Goal: Transaction & Acquisition: Book appointment/travel/reservation

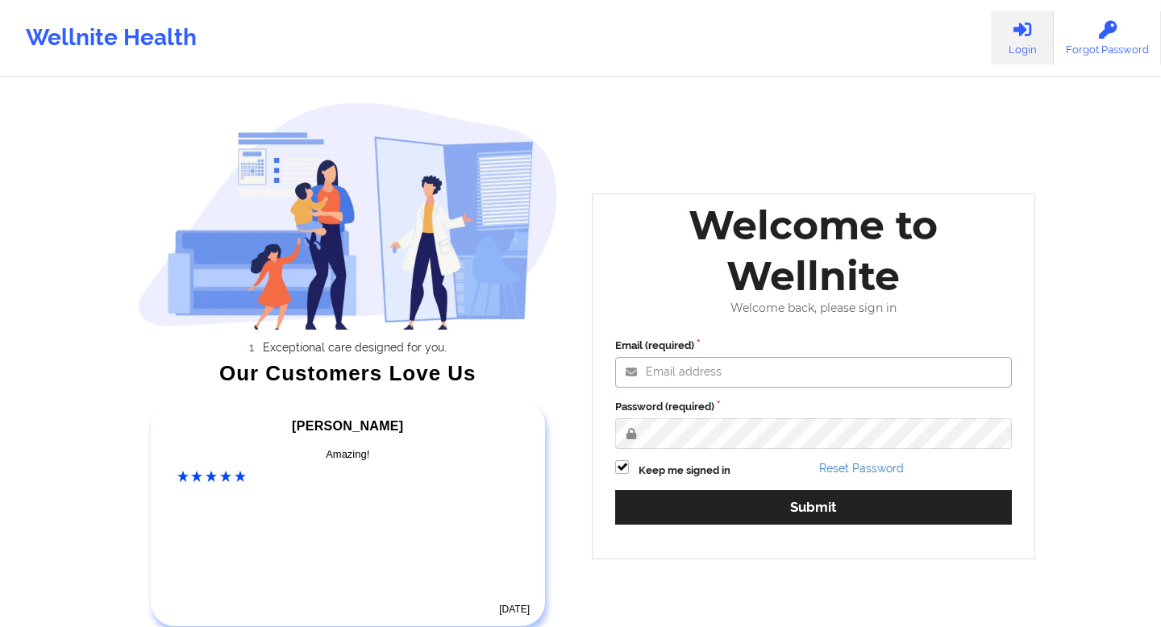
type input "[EMAIL_ADDRESS][DOMAIN_NAME]"
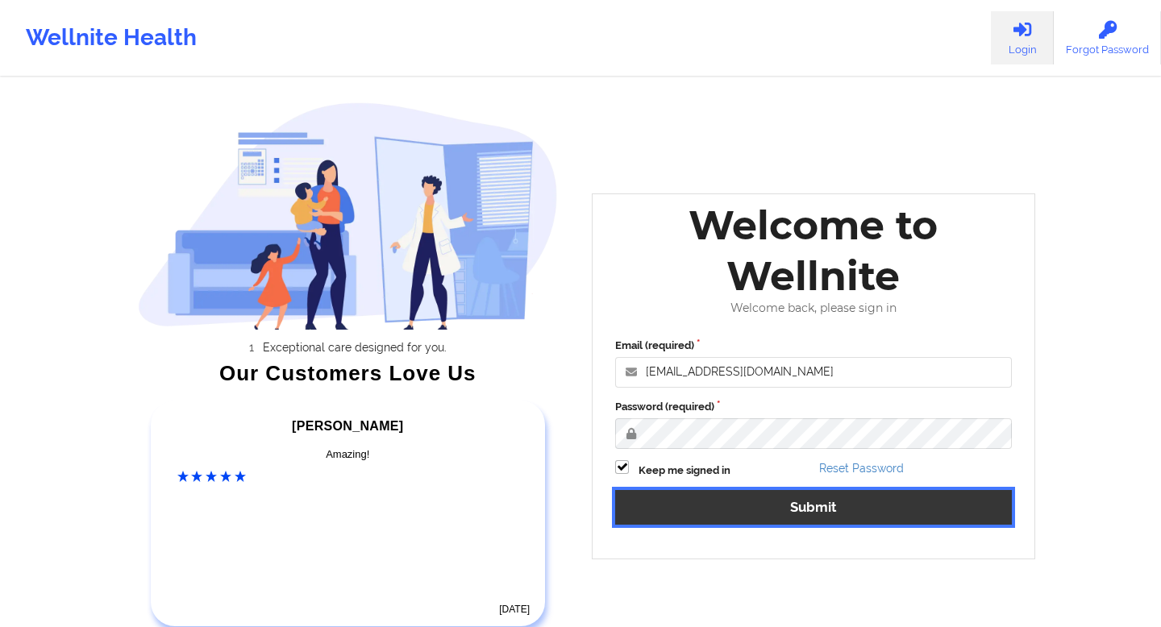
click at [819, 506] on button "Submit" at bounding box center [813, 507] width 397 height 35
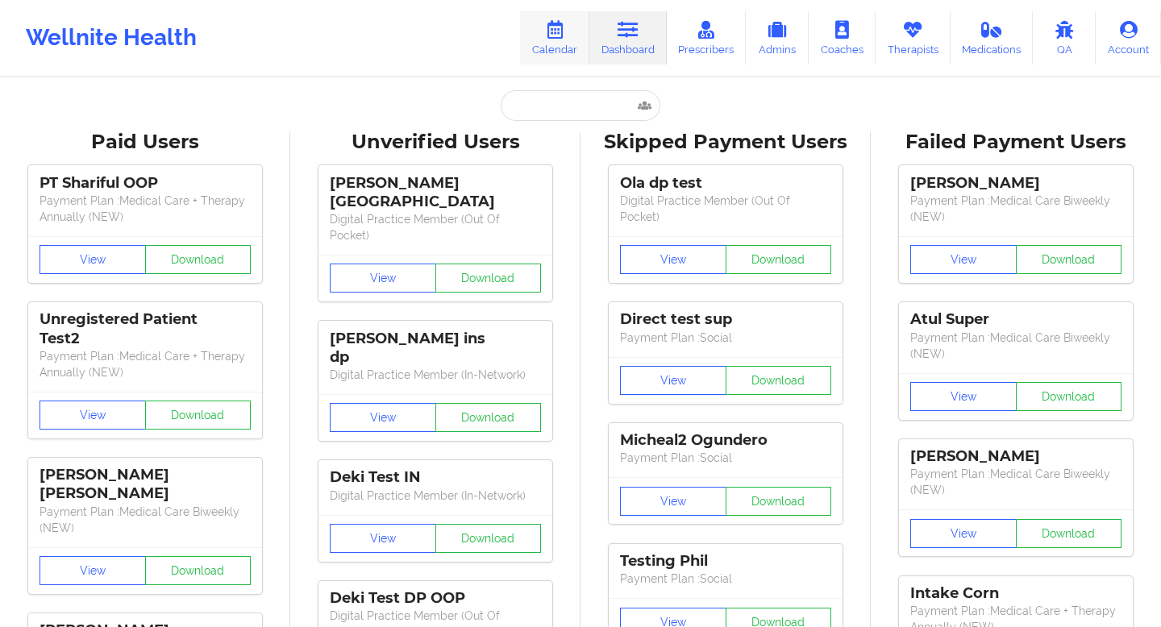
click at [564, 33] on icon at bounding box center [554, 30] width 21 height 18
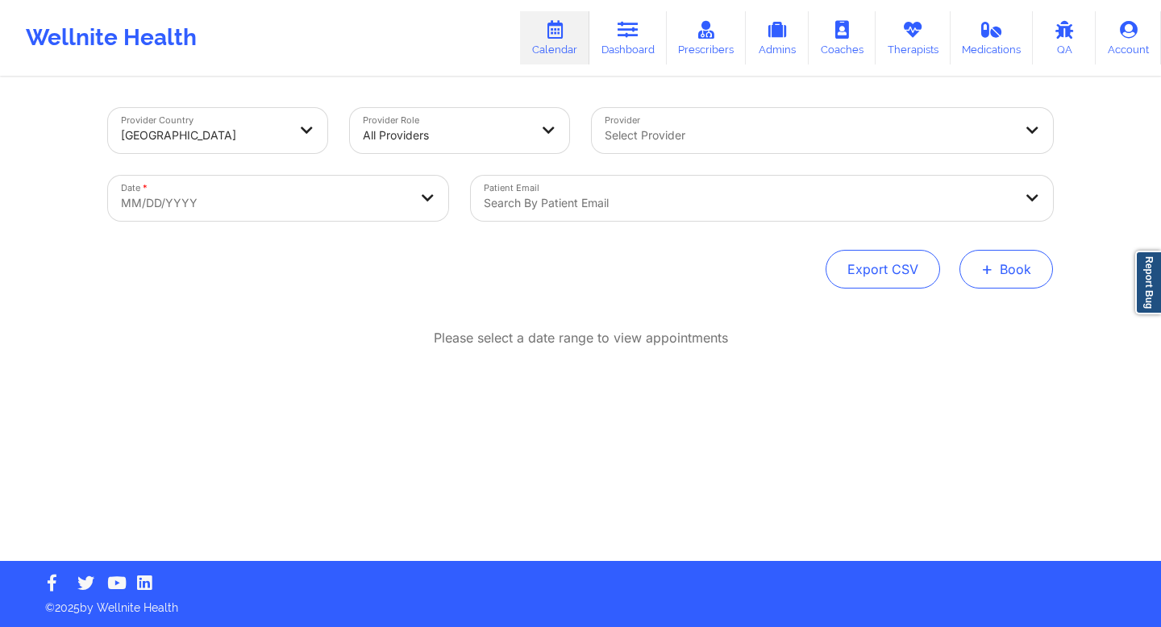
click at [980, 268] on button "+ Book" at bounding box center [1006, 269] width 94 height 39
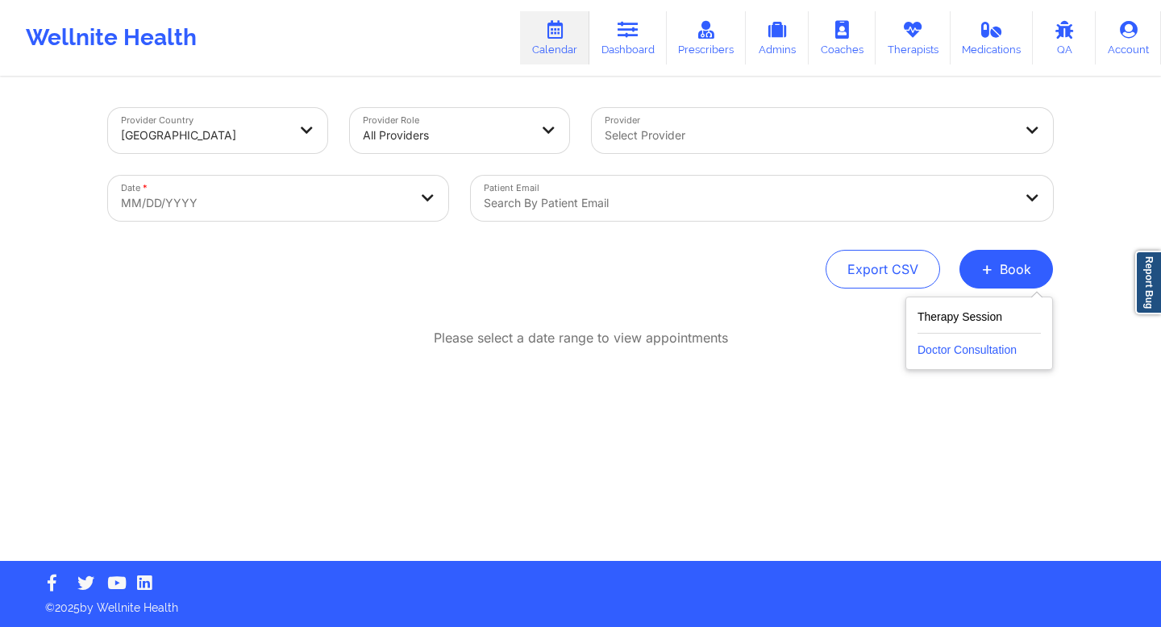
click at [984, 352] on button "Doctor Consultation" at bounding box center [978, 347] width 123 height 26
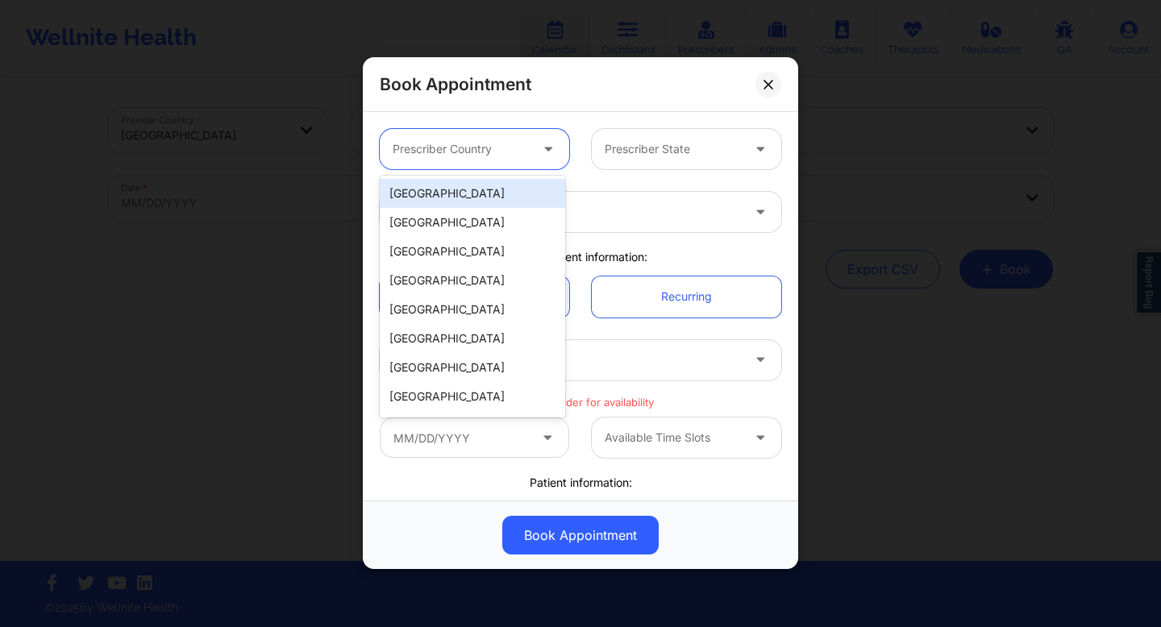
click at [544, 153] on icon at bounding box center [548, 146] width 16 height 14
click at [393, 198] on div "[GEOGRAPHIC_DATA]" at bounding box center [472, 193] width 185 height 29
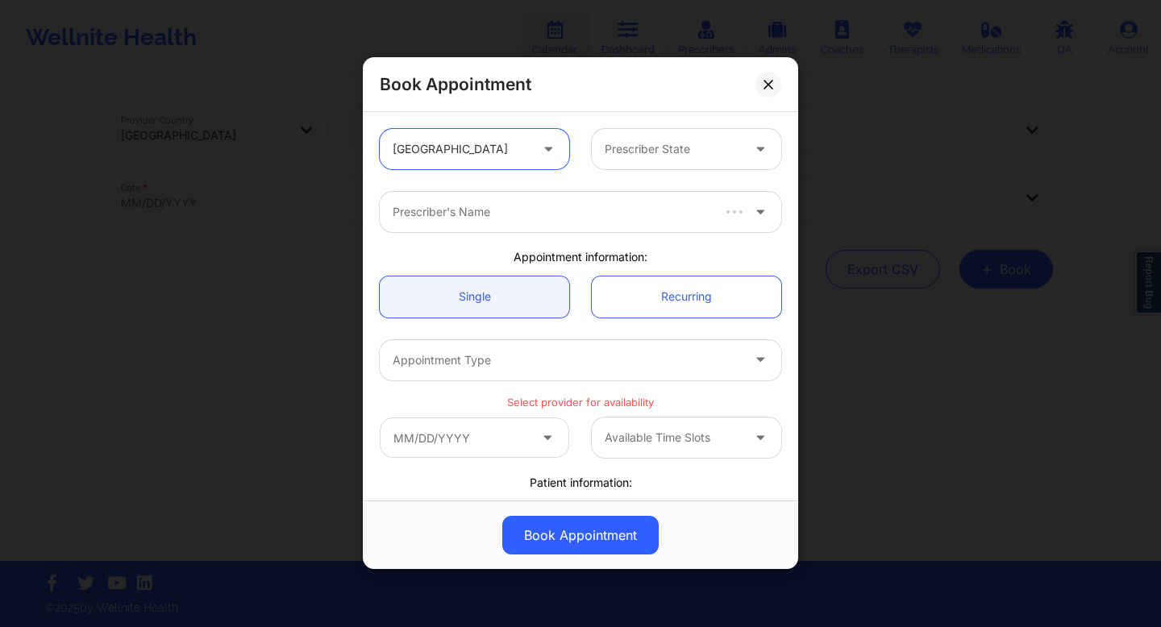
click at [654, 149] on div at bounding box center [673, 149] width 136 height 19
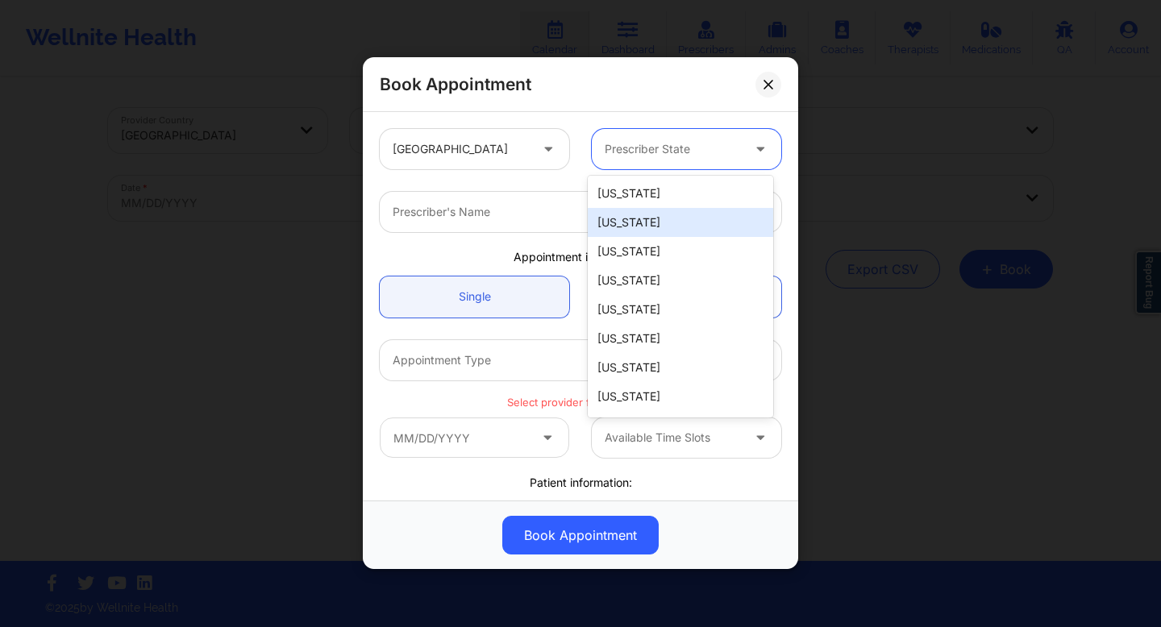
click at [644, 223] on div "[US_STATE]" at bounding box center [680, 222] width 185 height 29
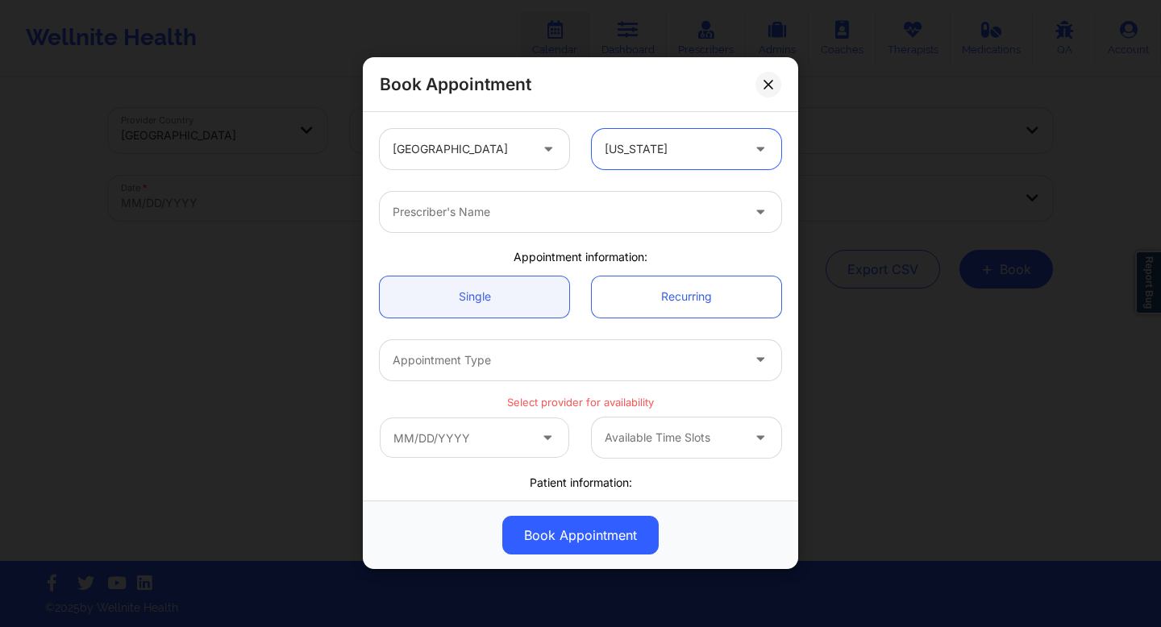
click at [650, 368] on div at bounding box center [567, 360] width 348 height 19
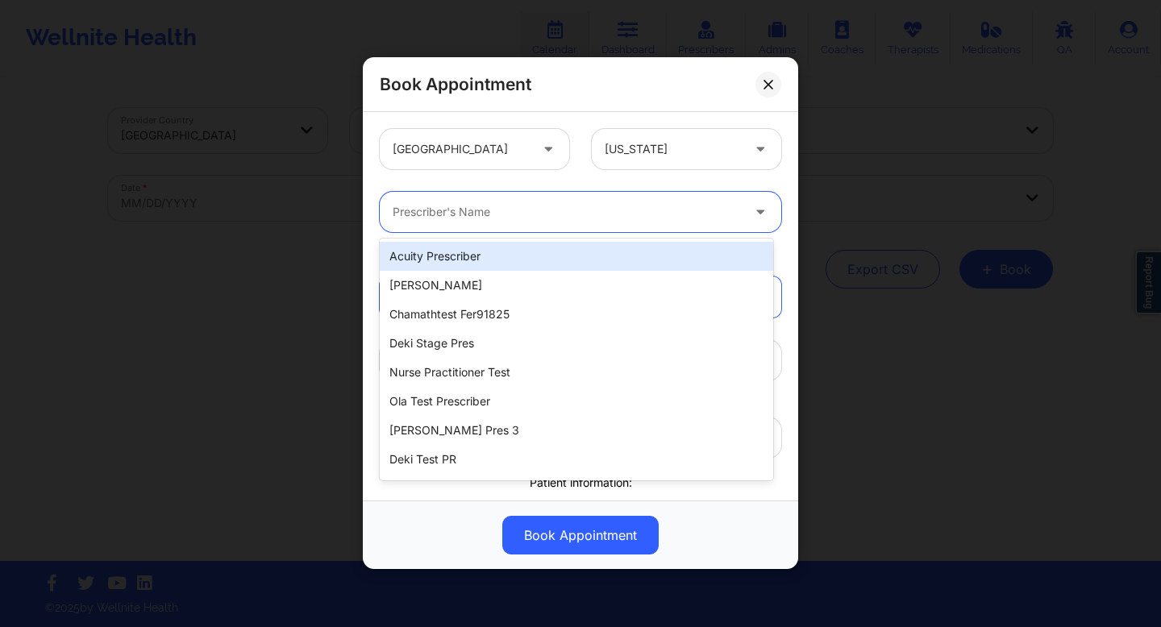
click at [630, 214] on div at bounding box center [567, 212] width 348 height 19
click at [638, 149] on div at bounding box center [673, 149] width 136 height 19
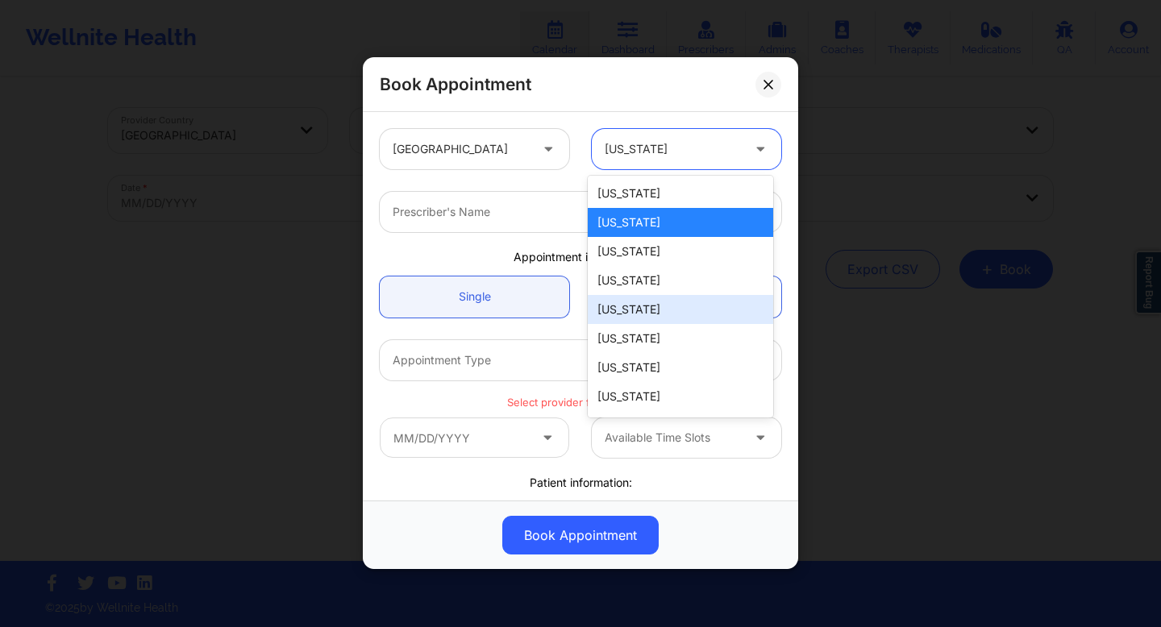
click at [644, 310] on div "[US_STATE]" at bounding box center [680, 309] width 185 height 29
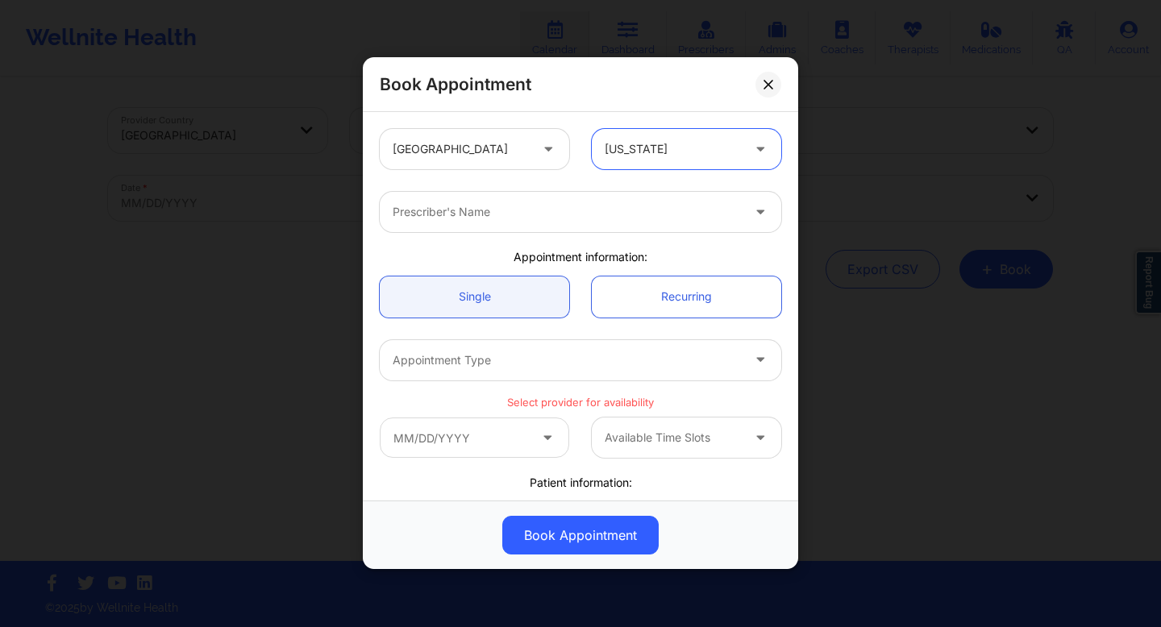
click at [605, 213] on div at bounding box center [567, 212] width 348 height 19
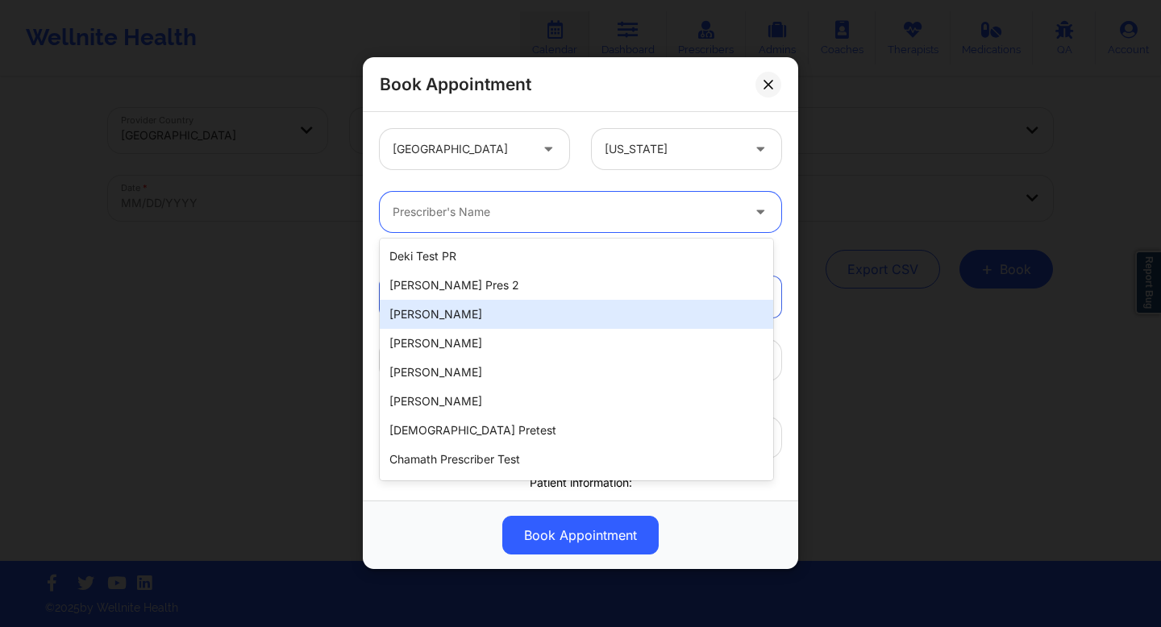
scroll to position [194, 0]
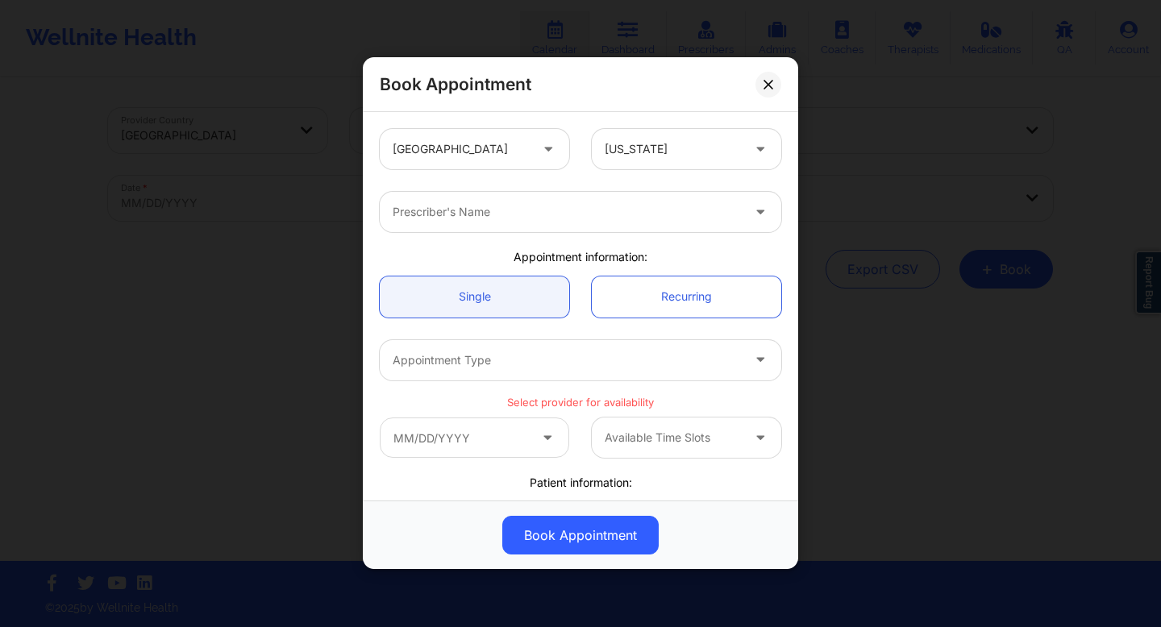
click at [654, 177] on div "[GEOGRAPHIC_DATA] [US_STATE]" at bounding box center [580, 149] width 424 height 63
click at [683, 203] on div at bounding box center [567, 212] width 348 height 19
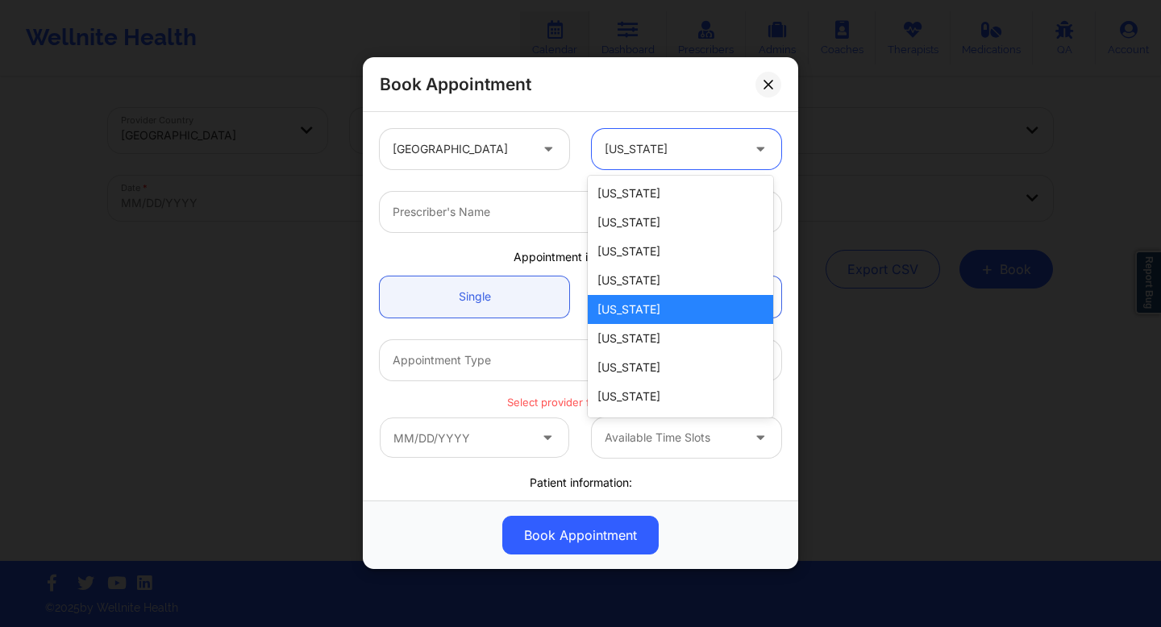
click at [694, 153] on div at bounding box center [673, 149] width 136 height 19
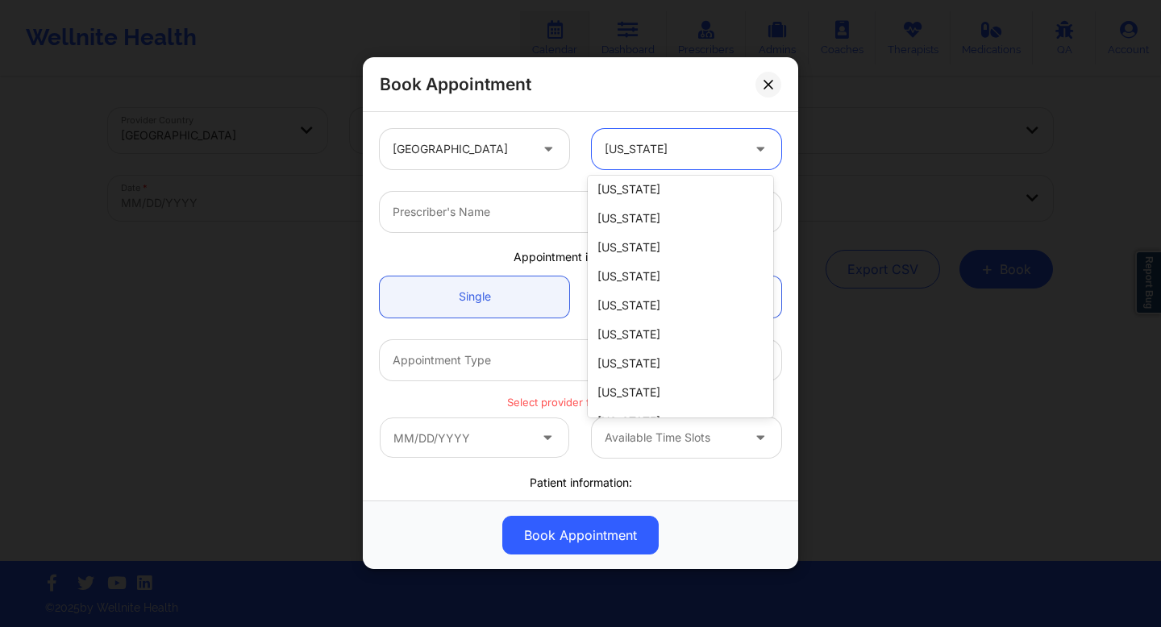
scroll to position [1245, 0]
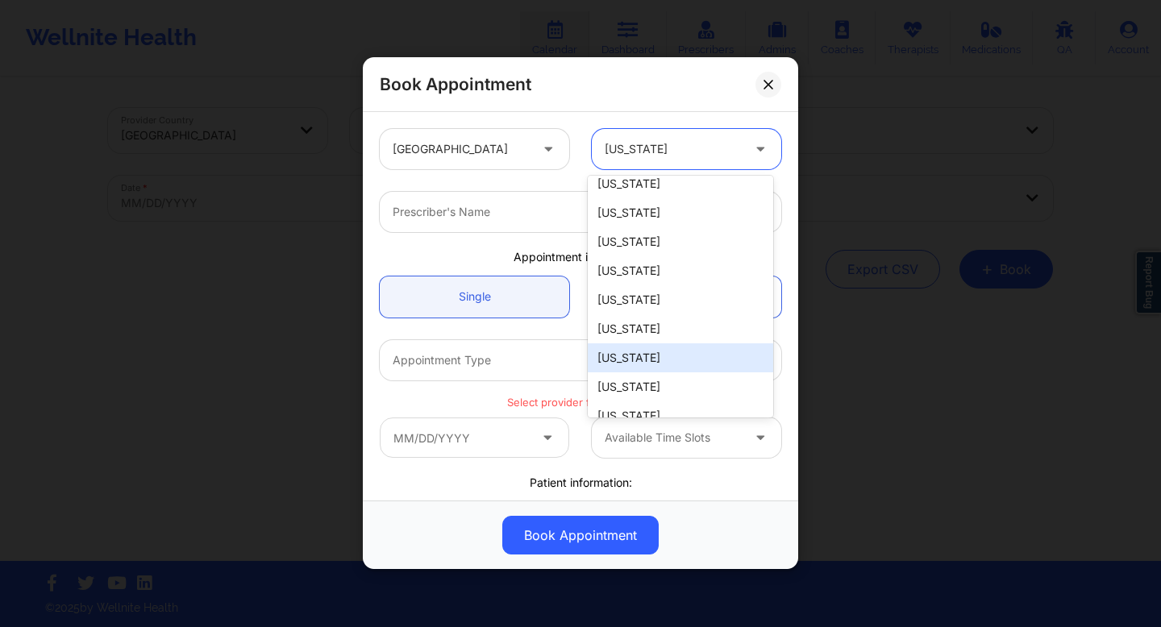
click at [661, 343] on div "[US_STATE]" at bounding box center [680, 357] width 185 height 29
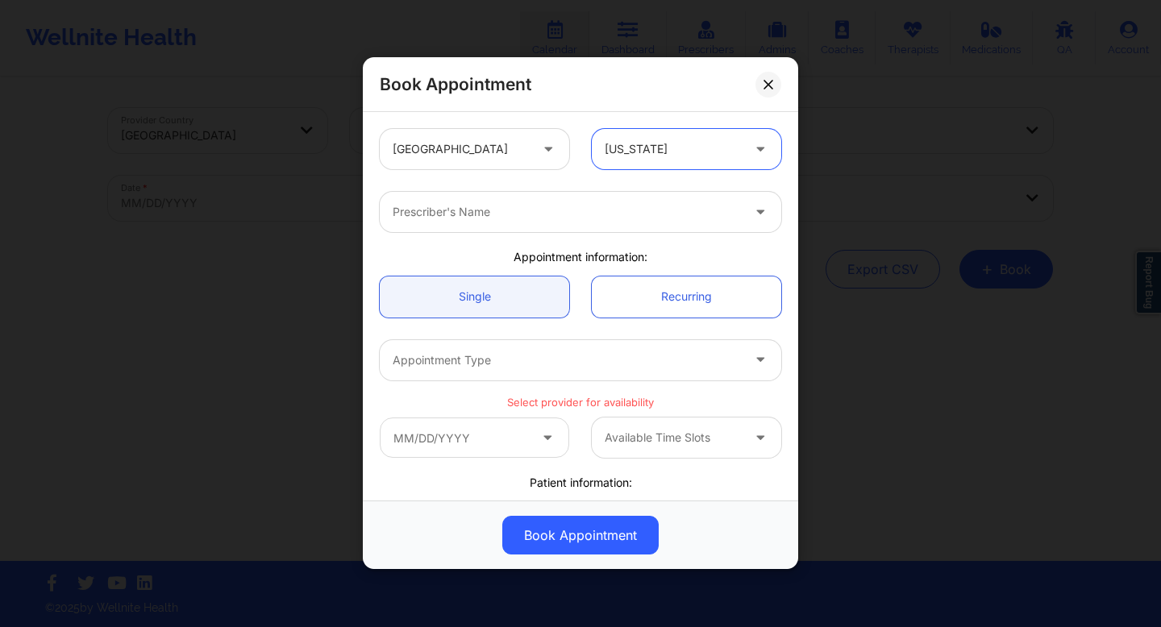
click at [611, 205] on div at bounding box center [567, 212] width 348 height 19
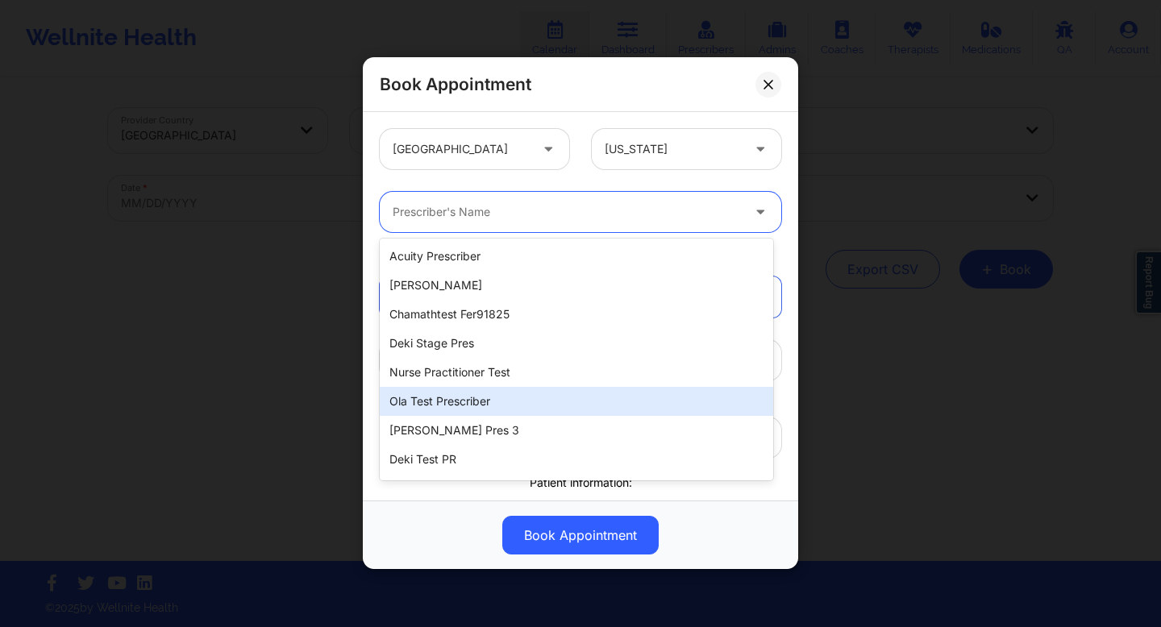
scroll to position [54, 0]
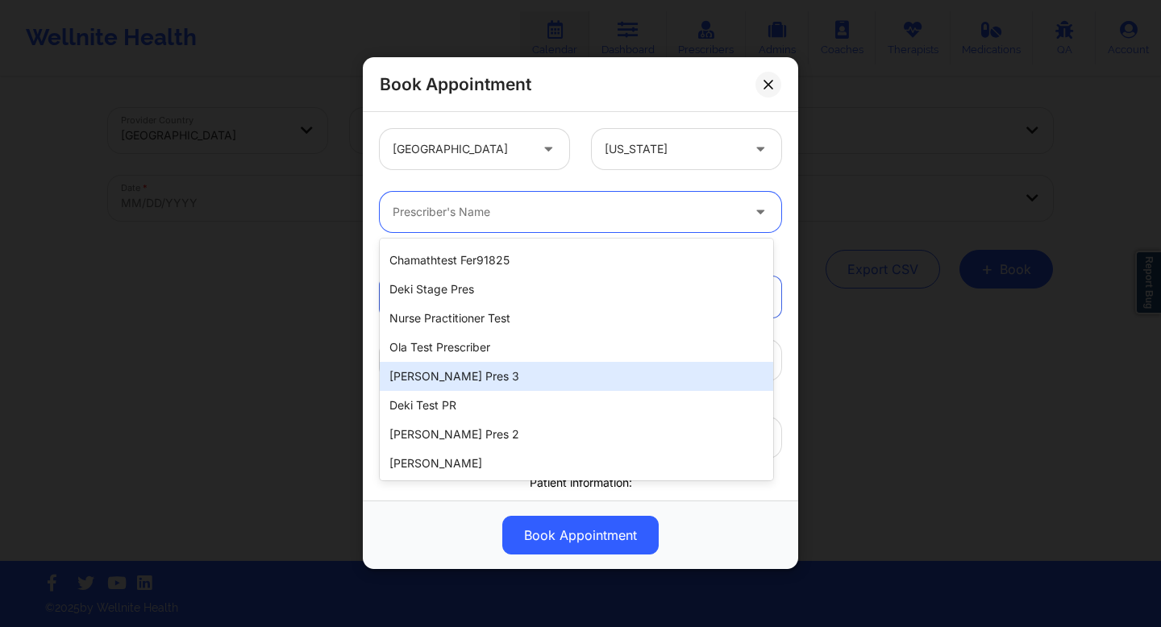
click at [472, 371] on div "[PERSON_NAME] pres 3" at bounding box center [576, 376] width 393 height 29
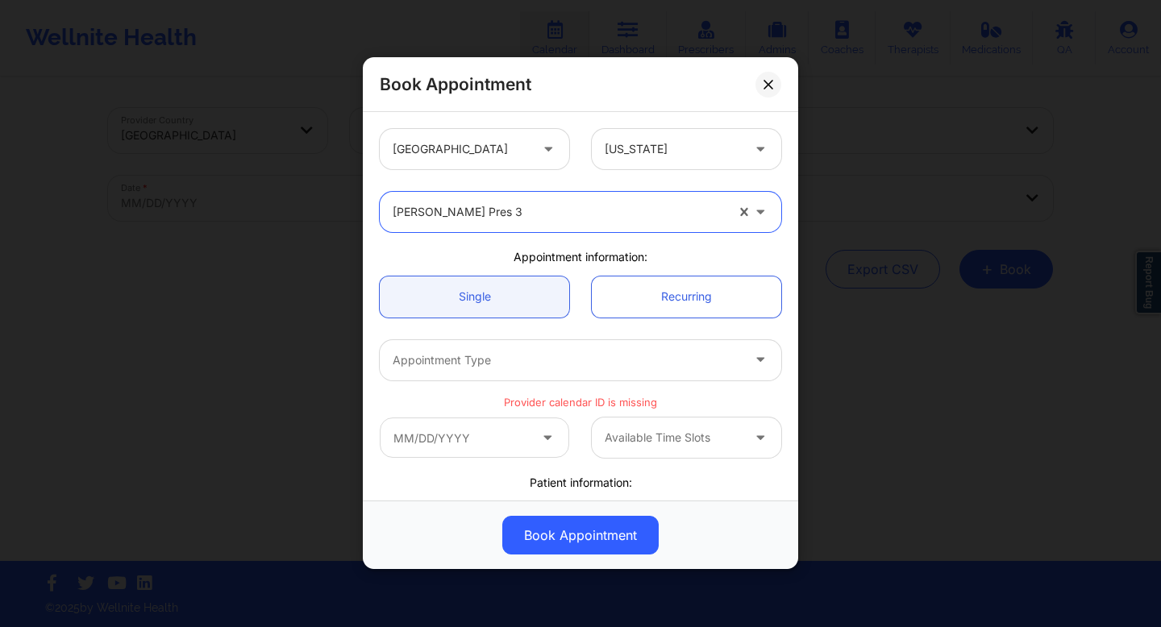
click at [589, 210] on div at bounding box center [559, 212] width 332 height 19
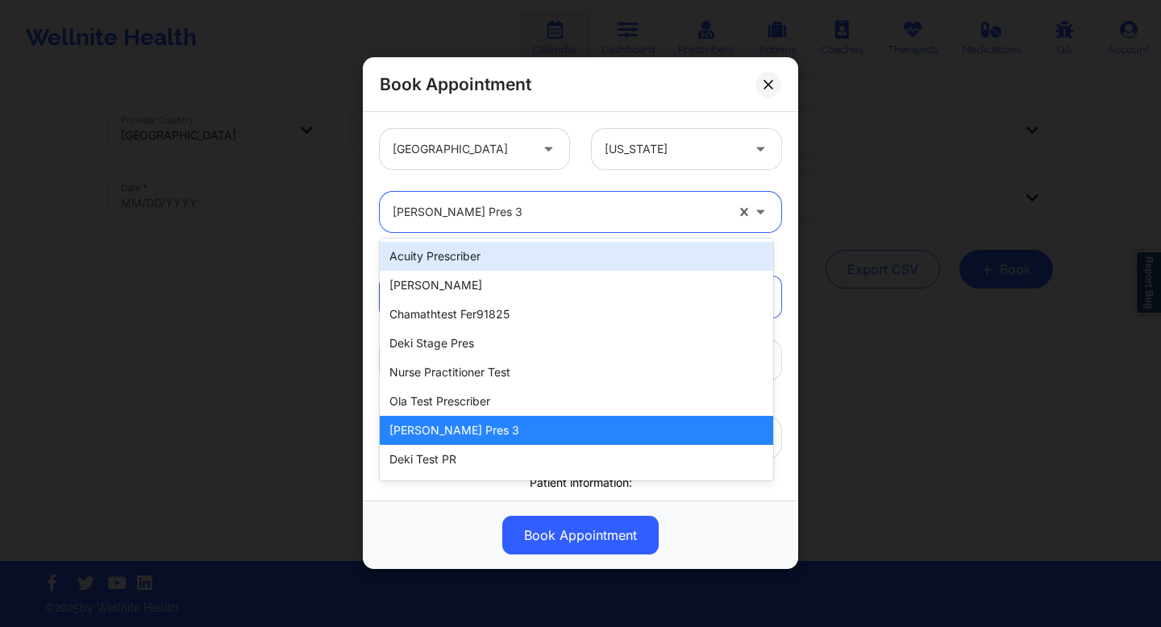
click at [535, 262] on div "Acuity Prescriber" at bounding box center [576, 256] width 393 height 29
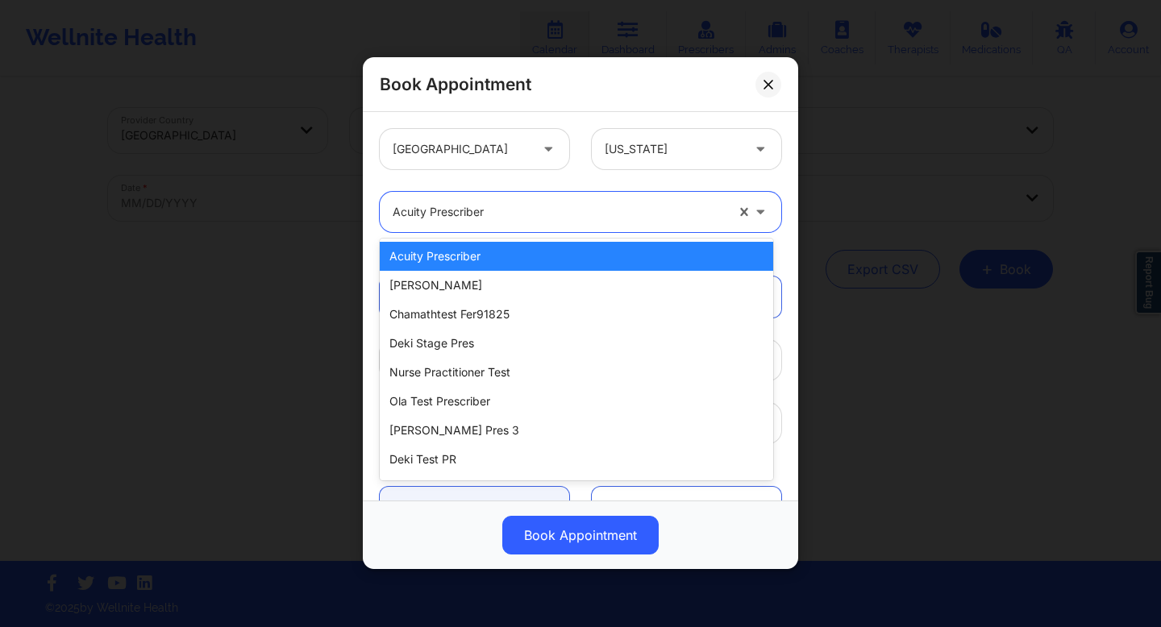
click at [585, 216] on div at bounding box center [559, 212] width 332 height 19
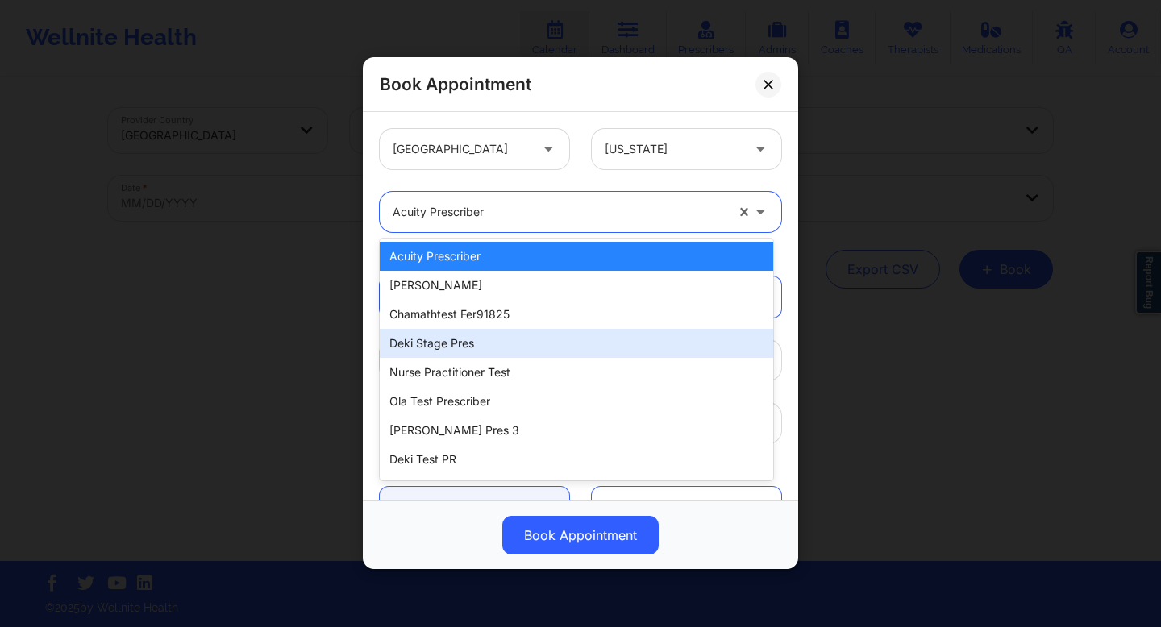
click at [505, 347] on div "Deki Stage Pres" at bounding box center [576, 343] width 393 height 29
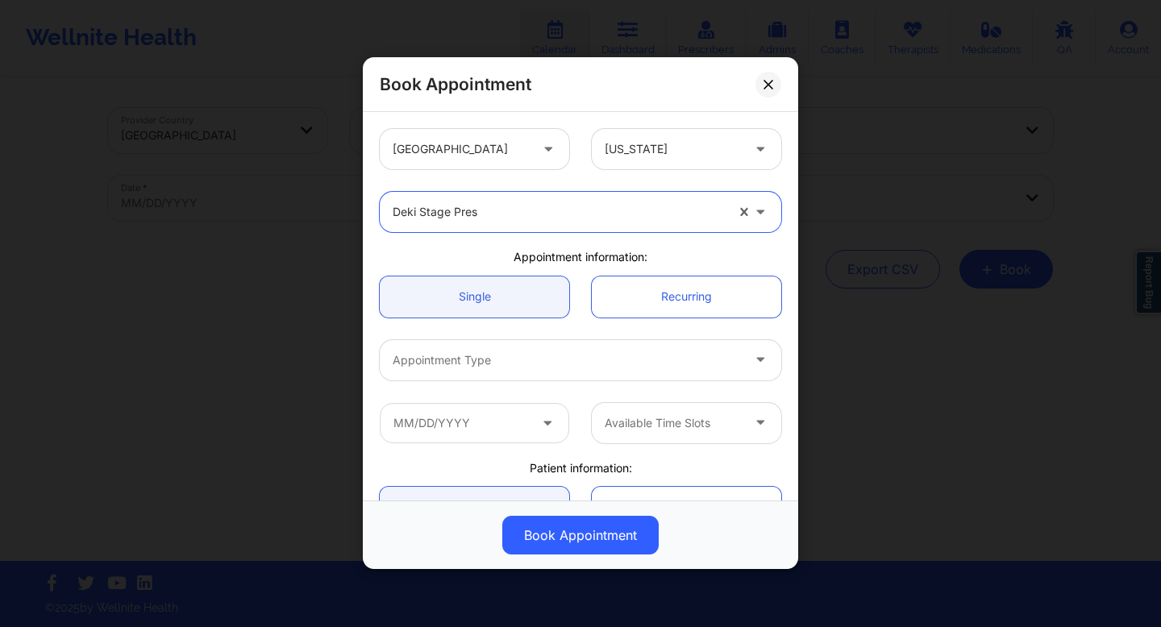
click at [615, 364] on div at bounding box center [567, 360] width 348 height 19
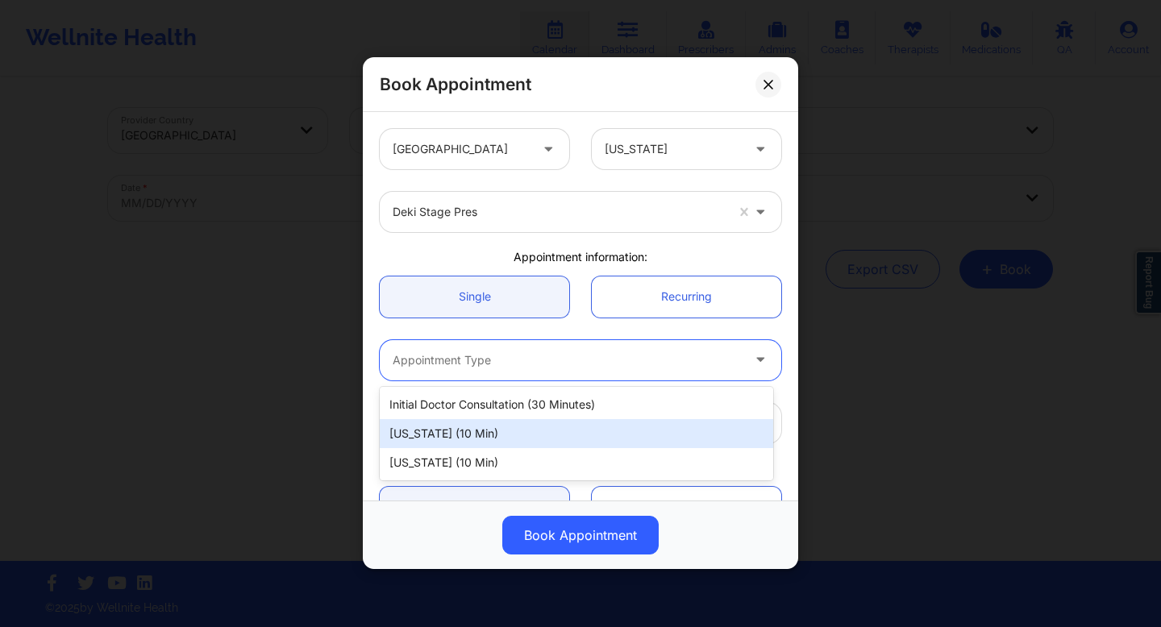
click at [504, 439] on div "[US_STATE] (10 min)" at bounding box center [576, 433] width 393 height 29
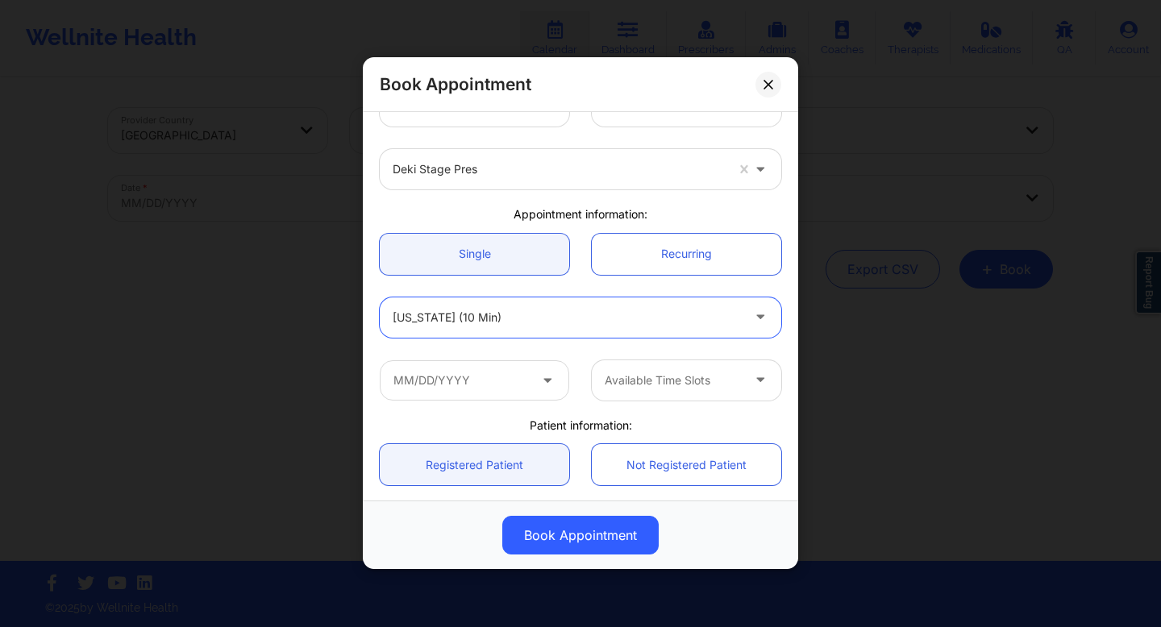
scroll to position [34, 0]
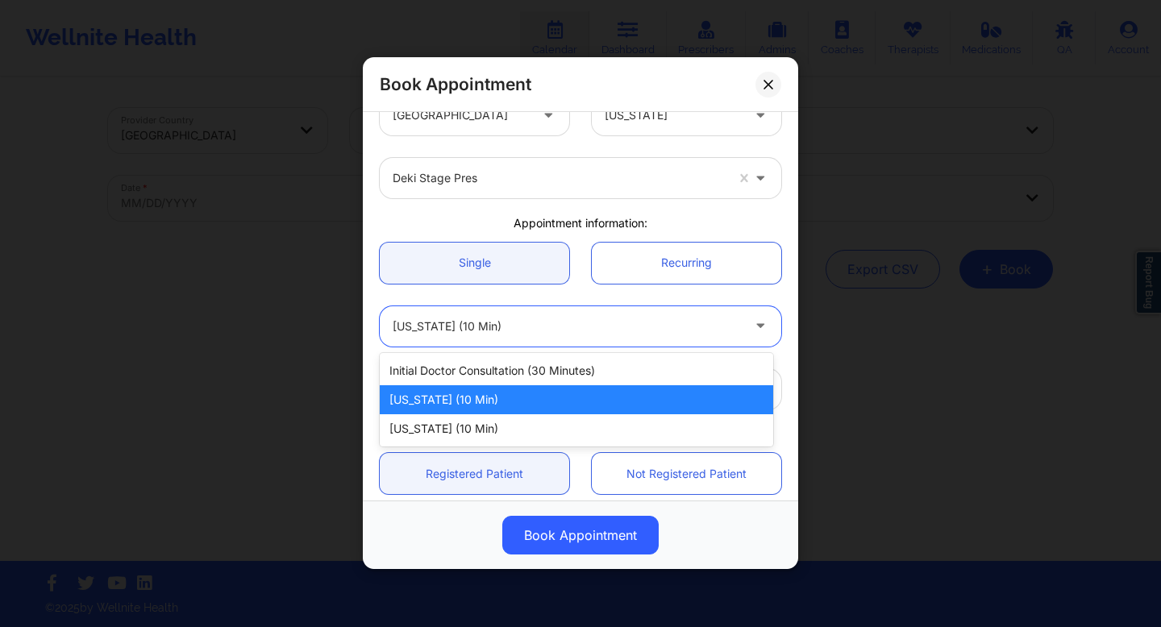
click at [560, 320] on div at bounding box center [567, 326] width 348 height 19
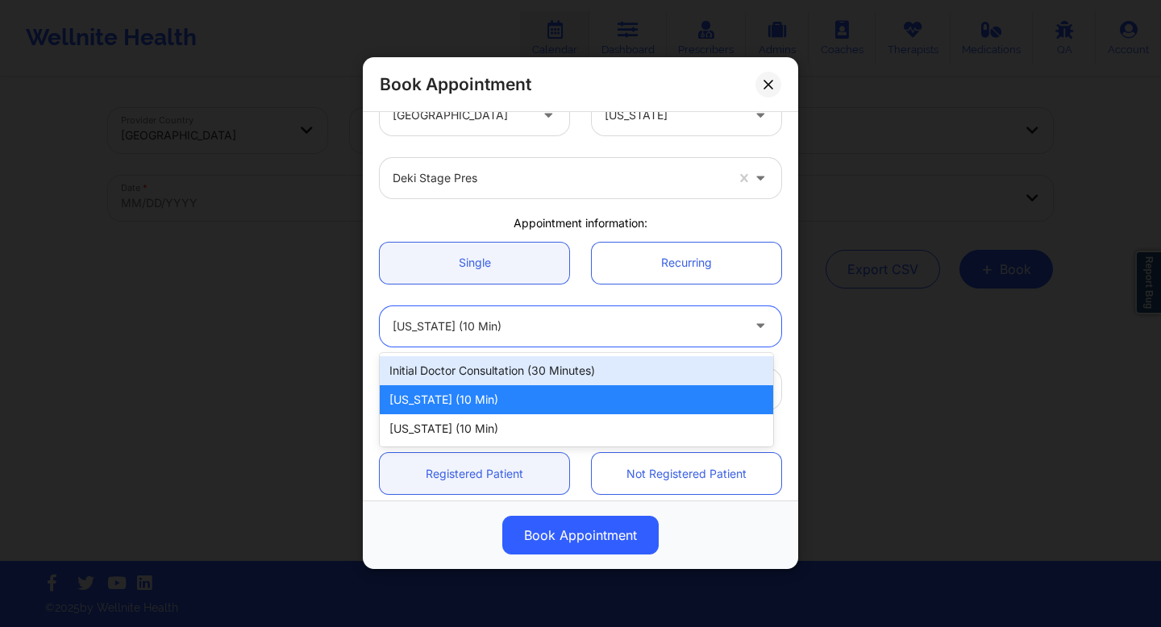
click at [521, 369] on div "Initial doctor consultation (30 minutes)" at bounding box center [576, 370] width 393 height 29
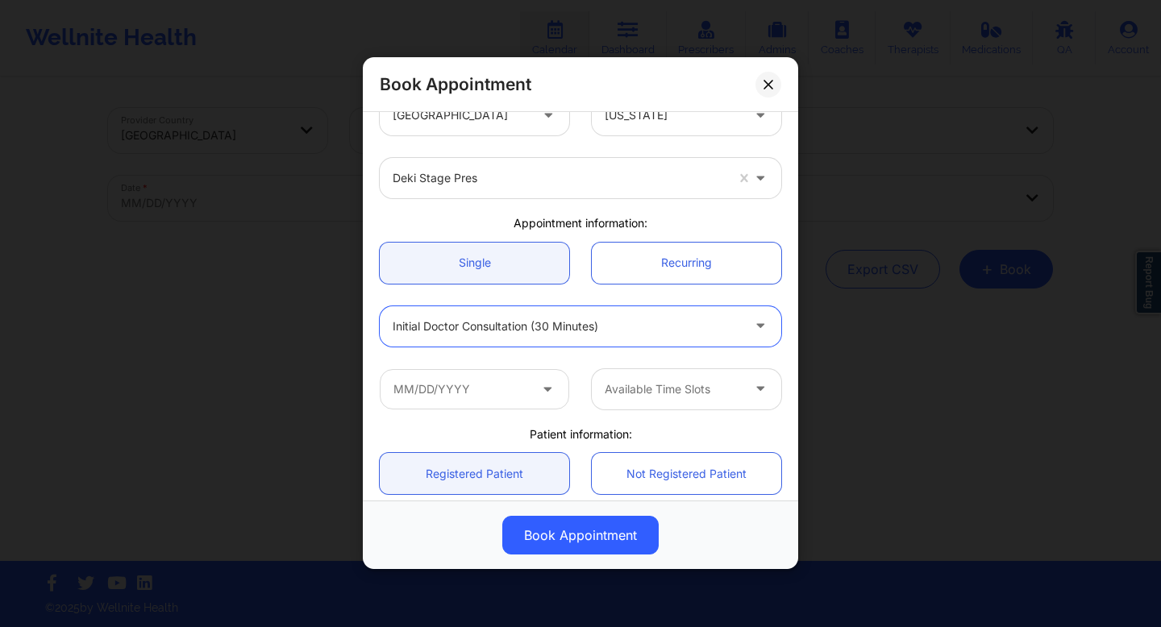
click at [544, 393] on icon at bounding box center [547, 386] width 16 height 14
click at [543, 387] on icon at bounding box center [547, 386] width 16 height 14
click at [624, 372] on div "Available Time Slots" at bounding box center [667, 389] width 151 height 40
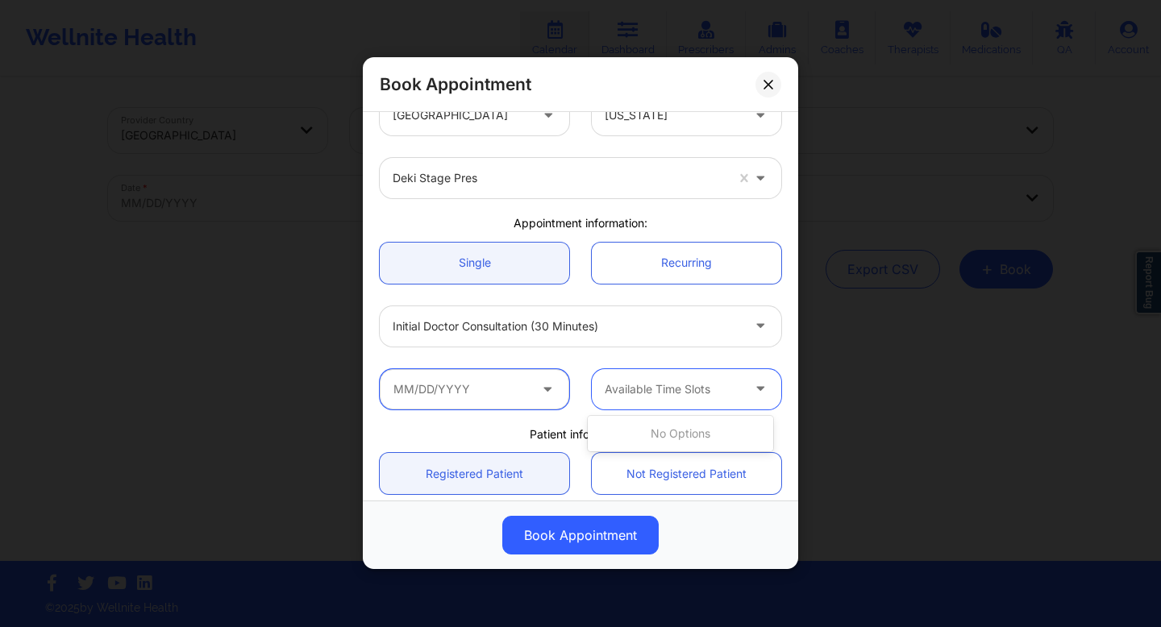
click at [525, 391] on input "text" at bounding box center [474, 389] width 189 height 40
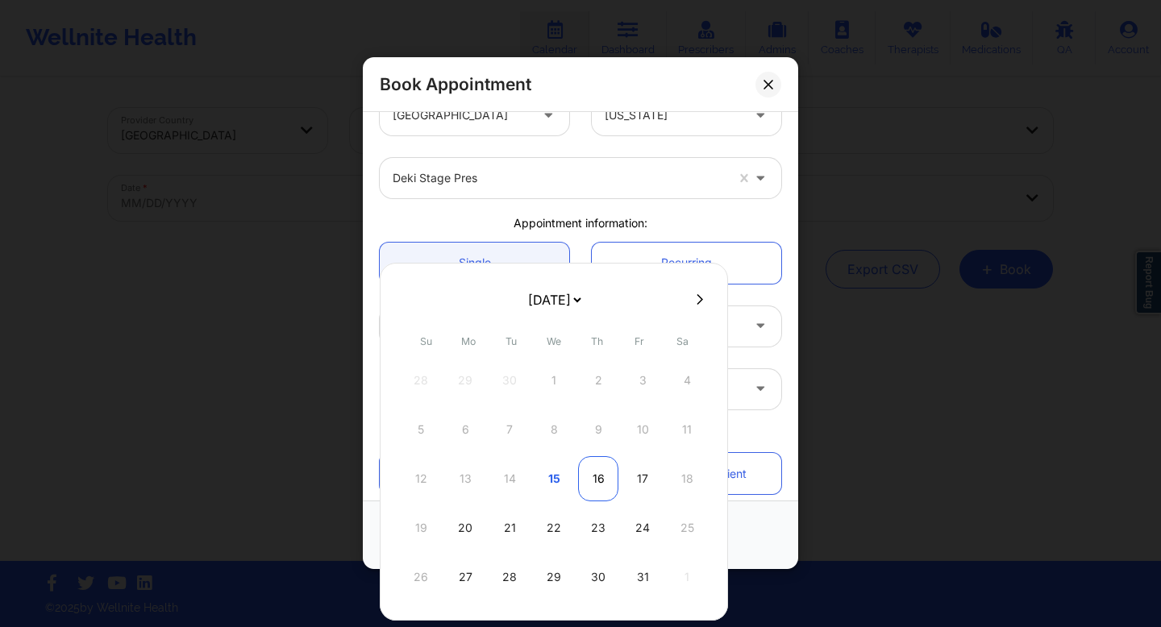
click at [602, 476] on div "16" at bounding box center [598, 478] width 40 height 45
type input "[DATE]"
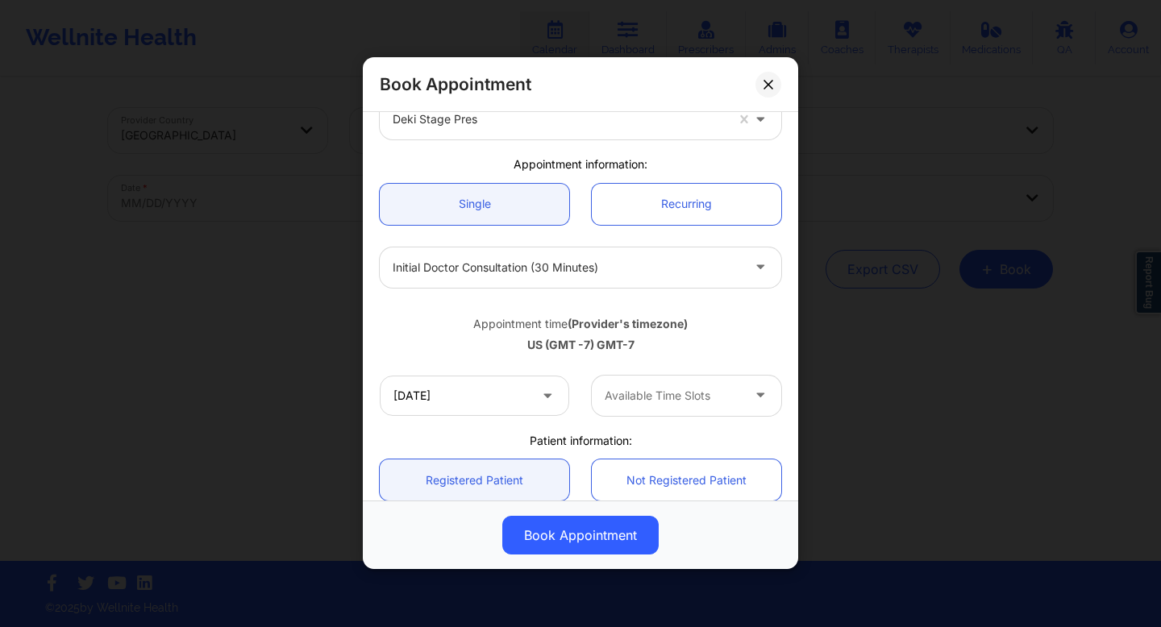
scroll to position [98, 0]
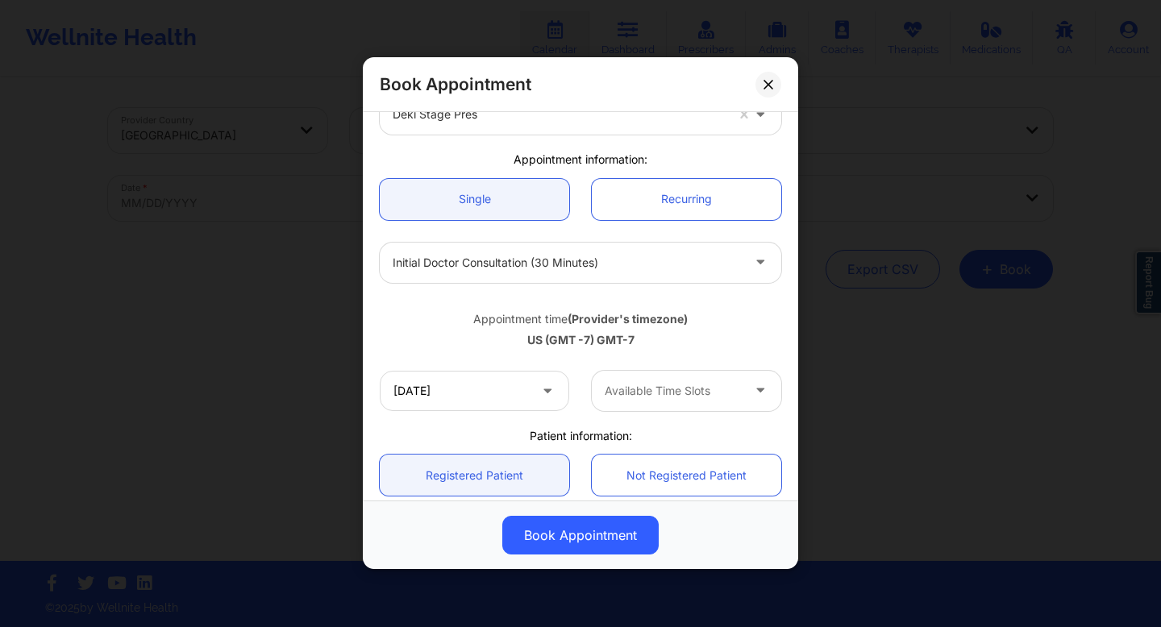
click at [640, 393] on div at bounding box center [673, 390] width 136 height 19
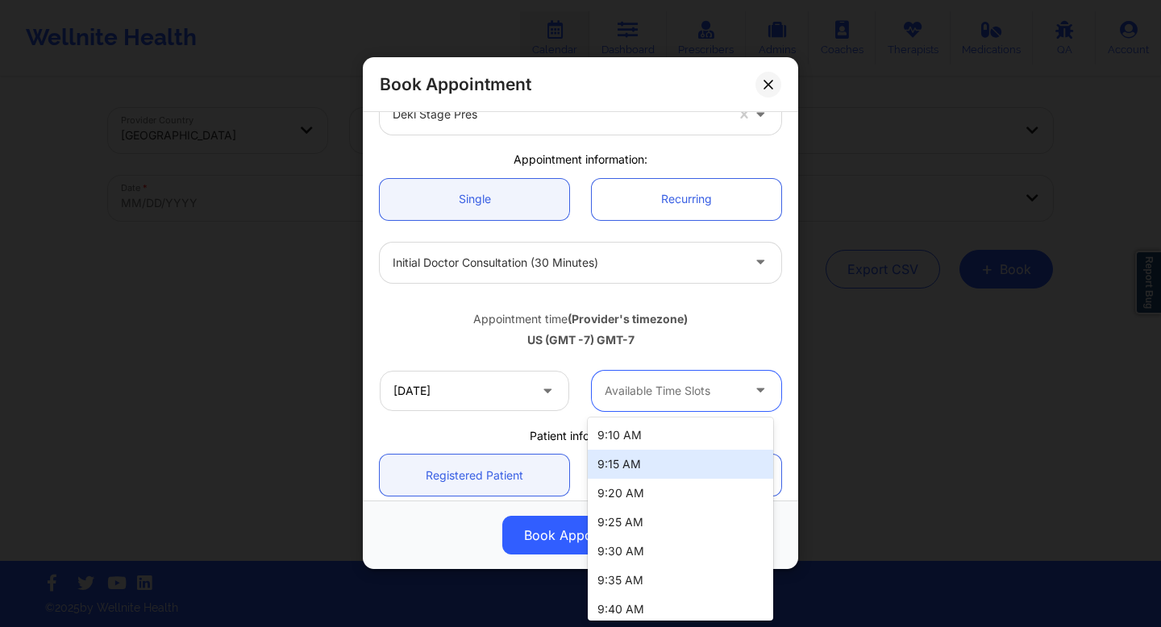
click at [634, 459] on div "9:15 AM" at bounding box center [680, 464] width 185 height 29
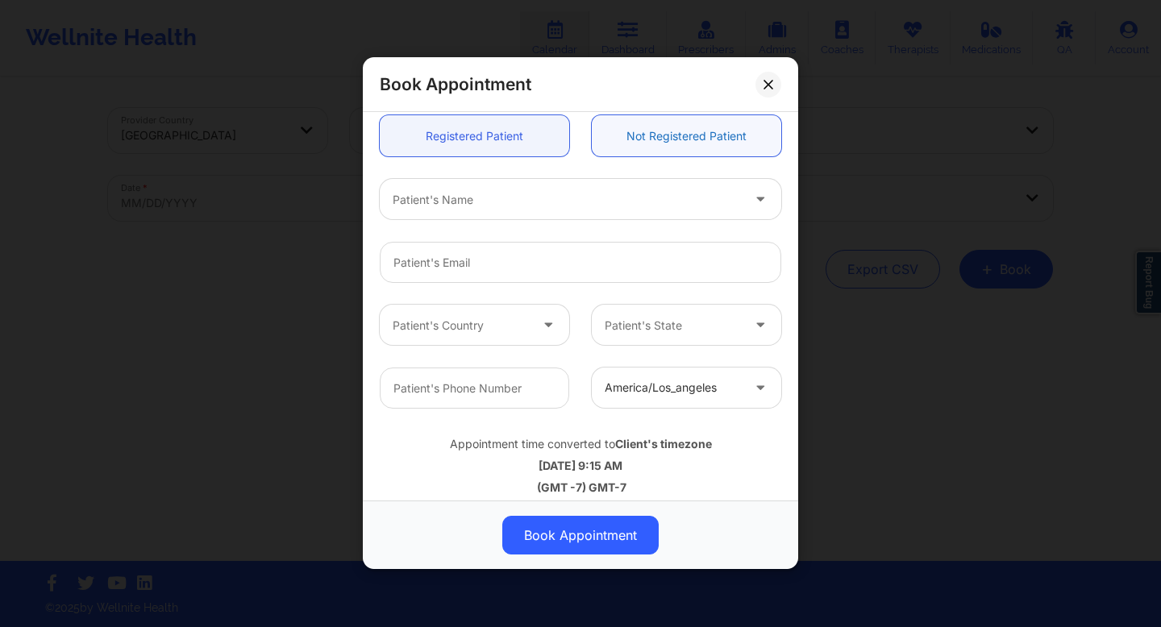
scroll to position [447, 0]
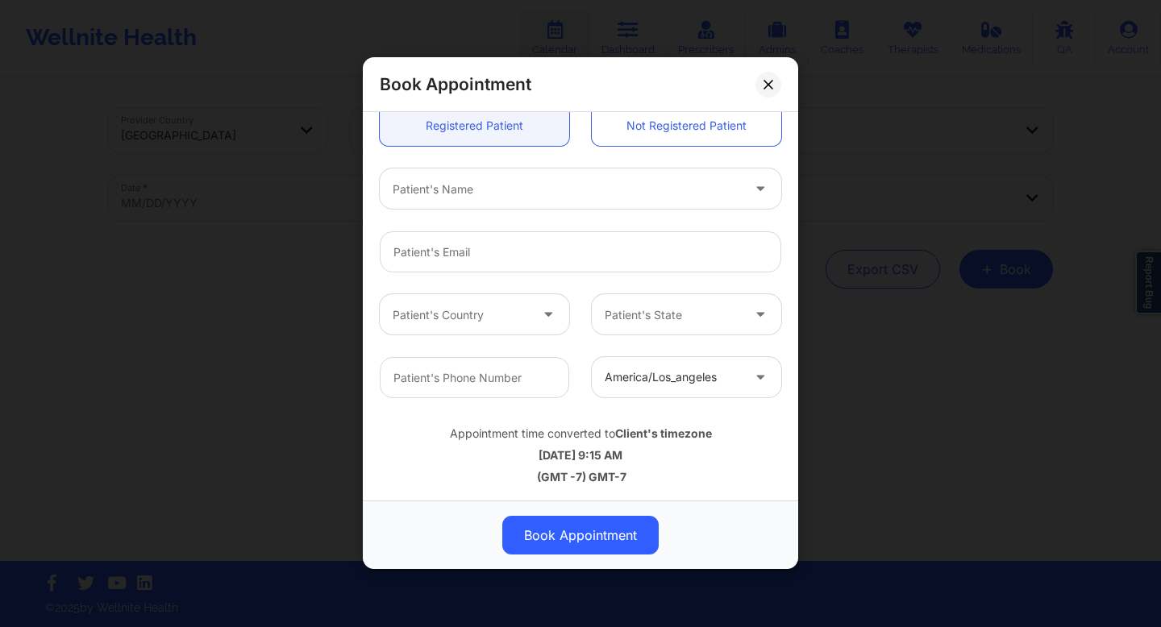
click at [549, 185] on div at bounding box center [567, 189] width 348 height 19
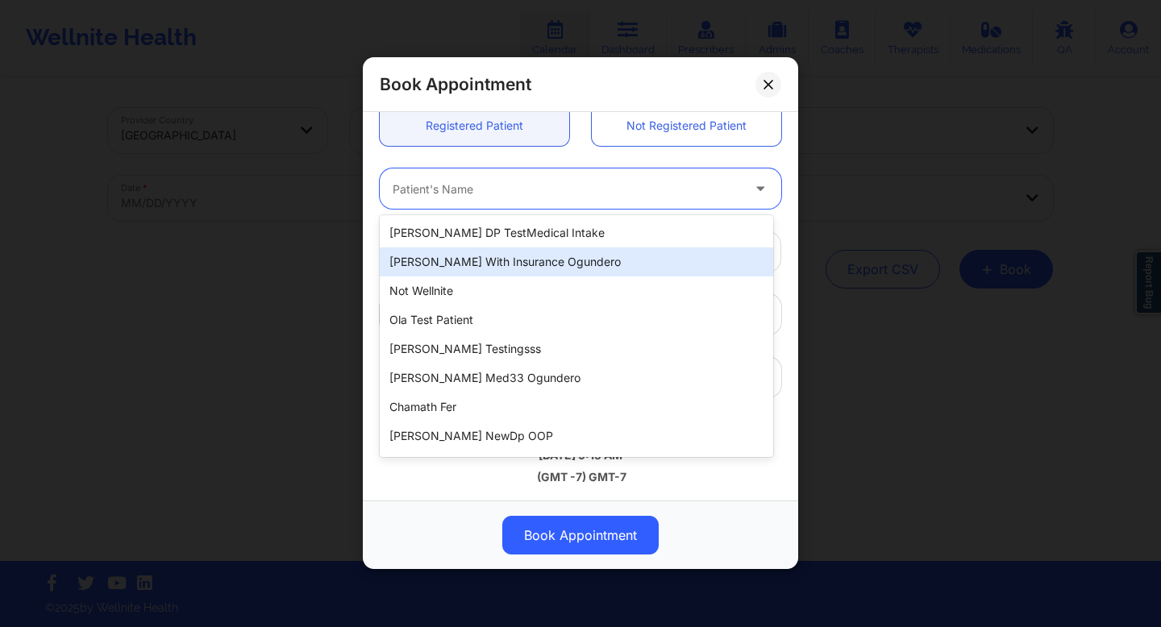
click at [511, 261] on div "[PERSON_NAME] With Insurance Ogundero" at bounding box center [576, 262] width 393 height 29
type input "[EMAIL_ADDRESS][DOMAIN_NAME]"
type input "[PHONE_NUMBER]"
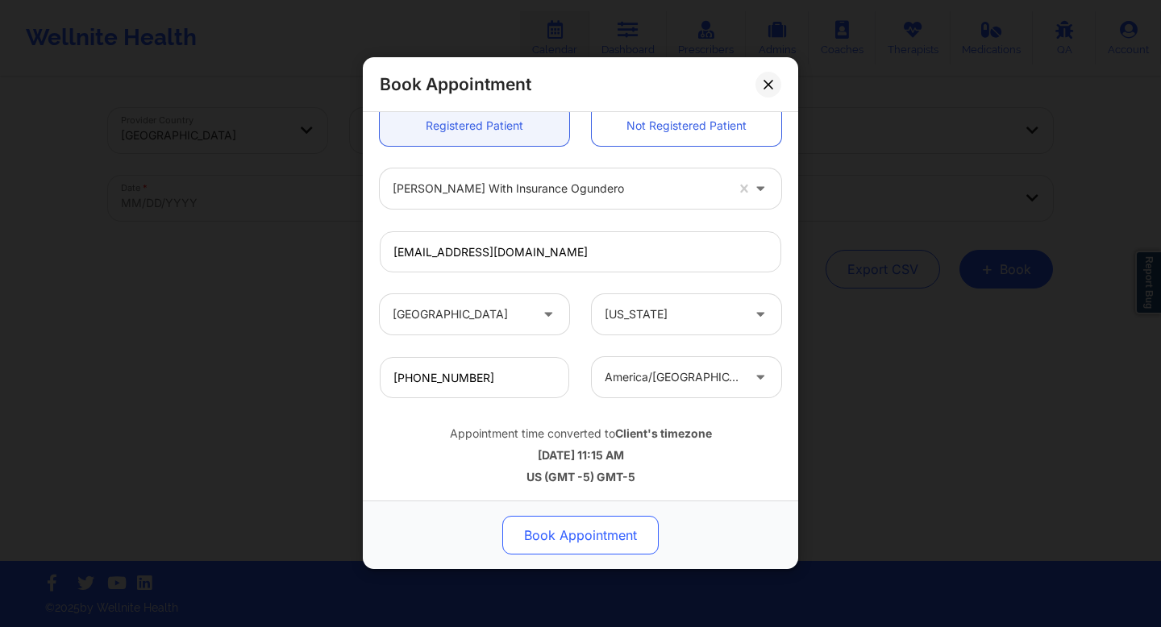
click at [612, 532] on button "Book Appointment" at bounding box center [580, 536] width 156 height 39
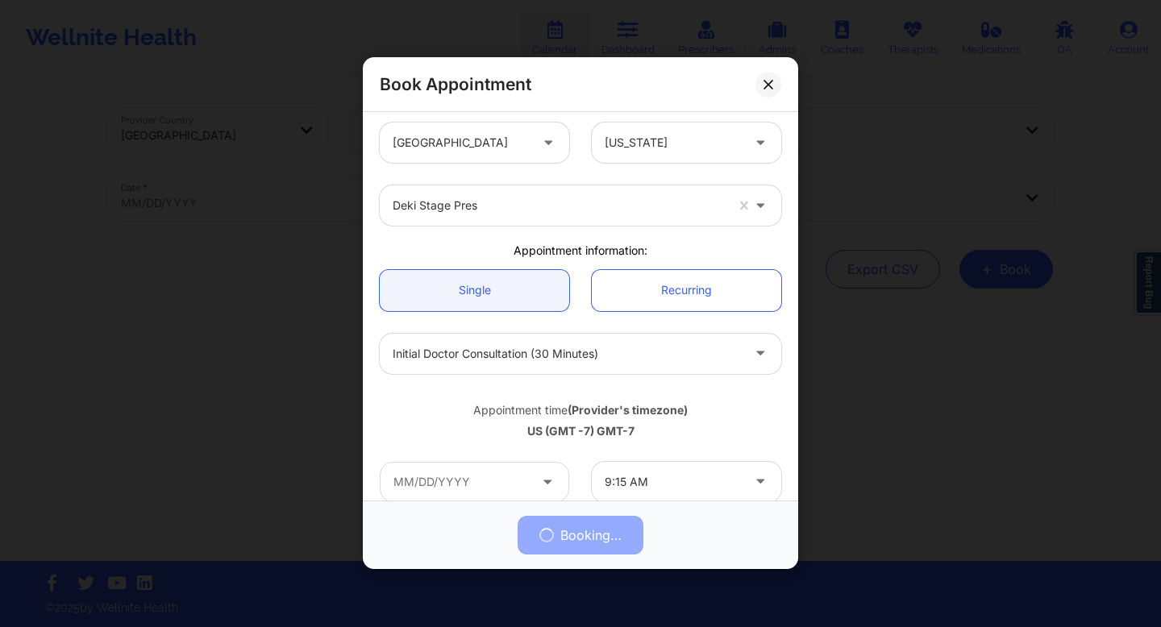
scroll to position [0, 0]
